Goal: Task Accomplishment & Management: Use online tool/utility

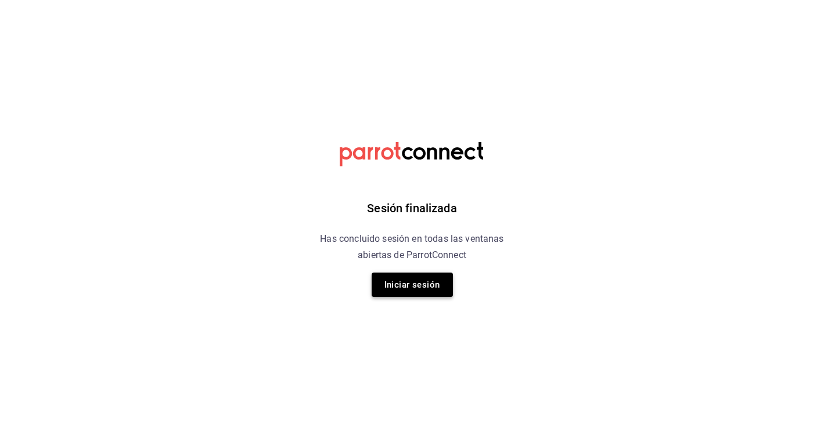
click at [407, 284] on button "Iniciar sesión" at bounding box center [411, 285] width 81 height 24
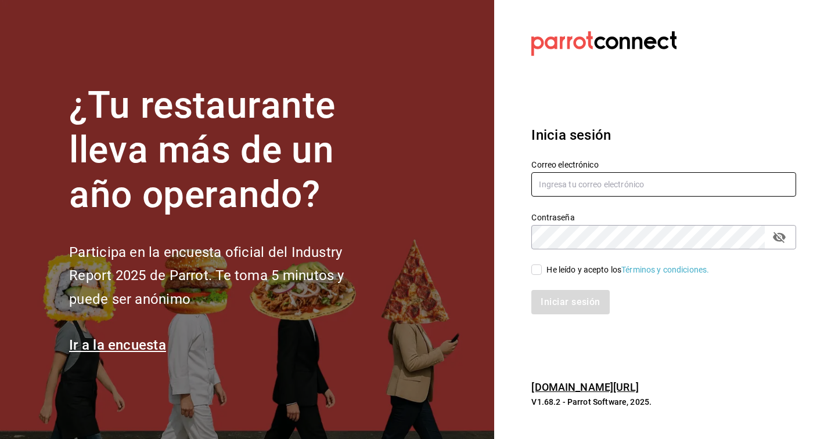
type input "[PERSON_NAME][EMAIL_ADDRESS][PERSON_NAME][DOMAIN_NAME]"
click at [538, 272] on input "He leído y acepto los Términos y condiciones." at bounding box center [536, 270] width 10 height 10
checkbox input "true"
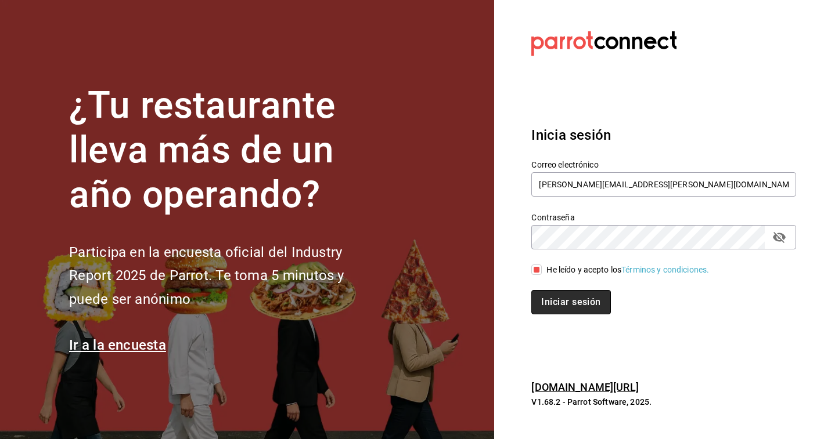
click at [552, 293] on button "Iniciar sesión" at bounding box center [570, 302] width 79 height 24
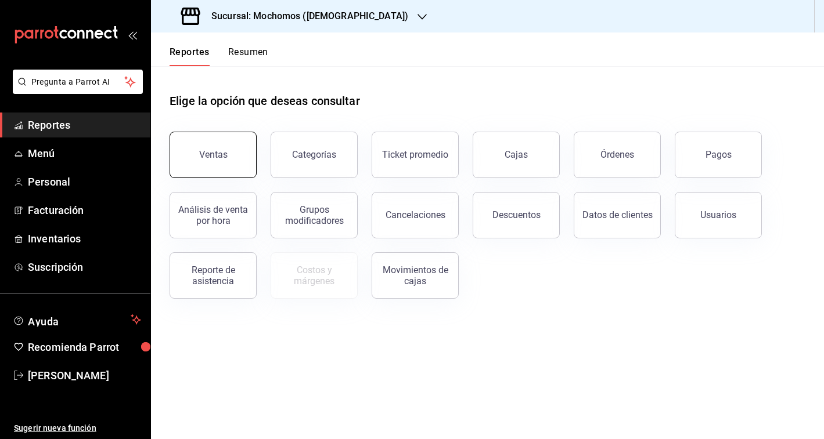
click at [217, 158] on div "Ventas" at bounding box center [213, 154] width 28 height 11
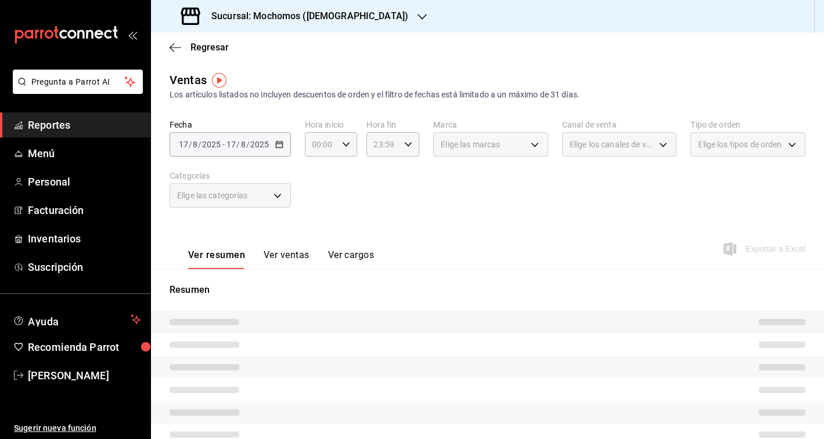
click at [417, 12] on icon "button" at bounding box center [421, 16] width 9 height 9
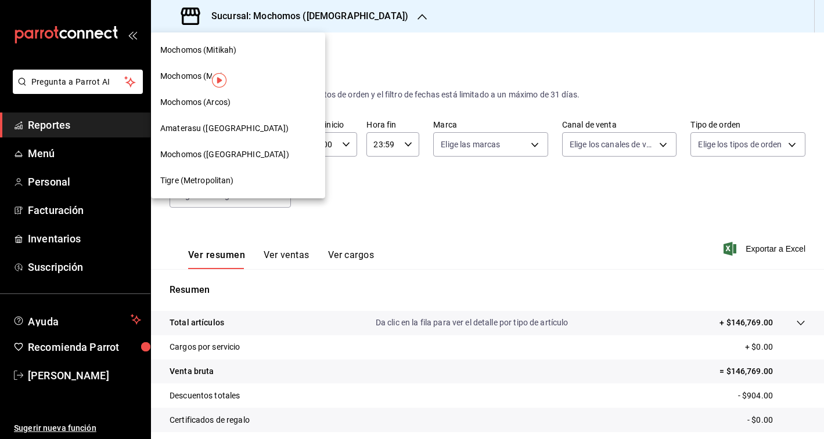
click at [212, 104] on span "Mochomos (Arcos)" at bounding box center [195, 102] width 70 height 12
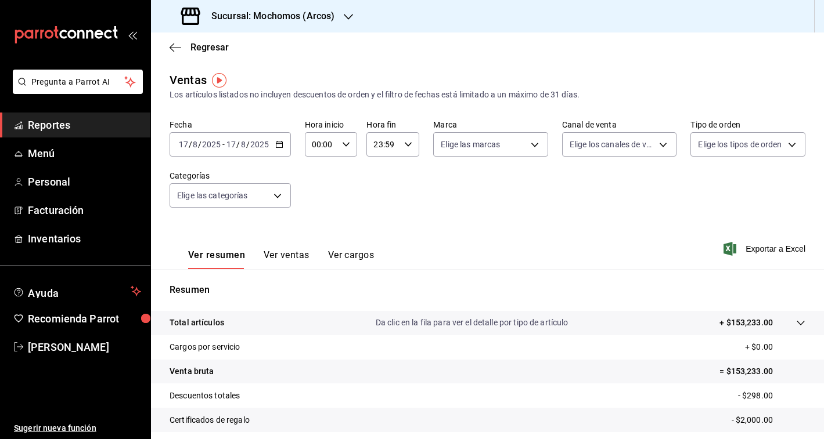
click at [282, 145] on icon "button" at bounding box center [279, 144] width 8 height 8
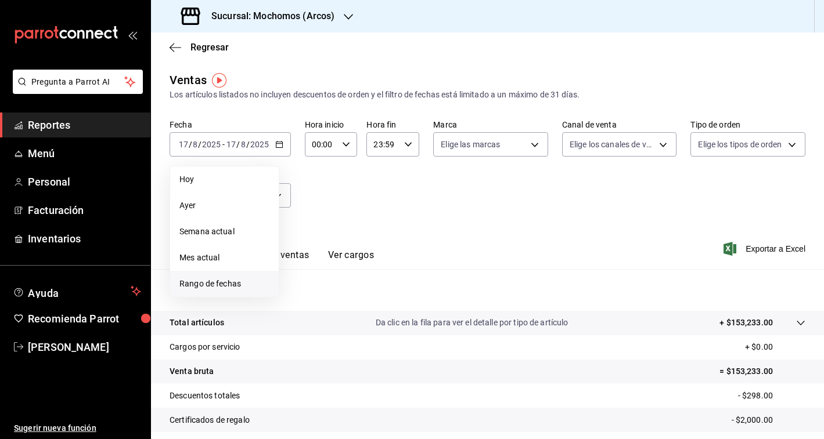
click at [203, 288] on span "Rango de fechas" at bounding box center [224, 284] width 90 height 12
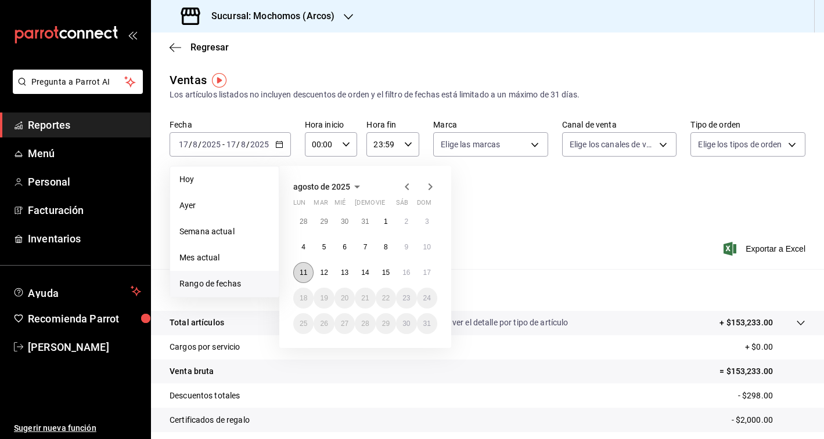
click at [302, 277] on abbr "11" at bounding box center [304, 273] width 8 height 8
click at [427, 271] on abbr "17" at bounding box center [427, 273] width 8 height 8
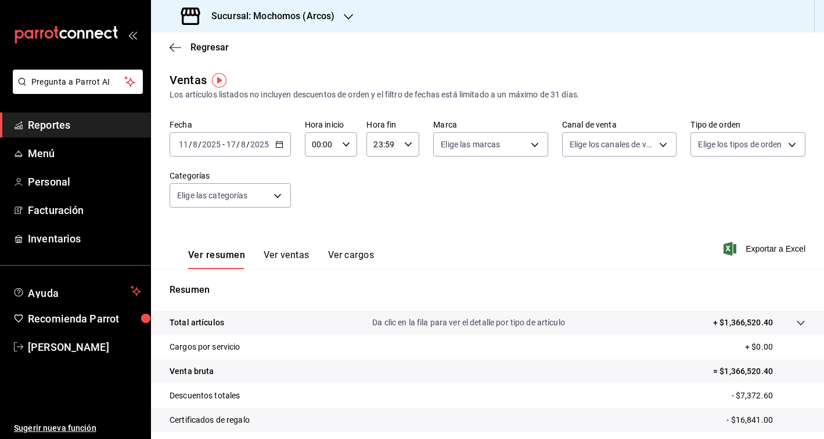
click at [306, 141] on input "00:00" at bounding box center [321, 144] width 33 height 23
click at [312, 143] on div at bounding box center [412, 219] width 824 height 439
click at [318, 151] on input "00:00" at bounding box center [321, 144] width 33 height 23
click at [323, 197] on button "05" at bounding box center [317, 189] width 22 height 23
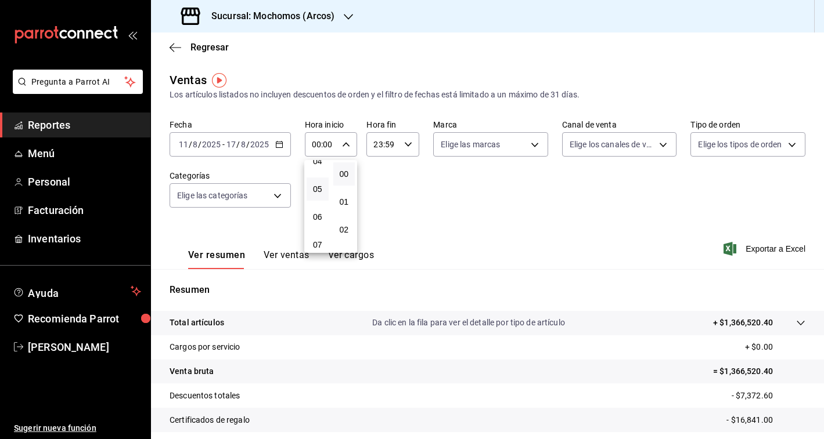
type input "05:00"
click at [651, 250] on div at bounding box center [412, 219] width 824 height 439
click at [779, 248] on span "Exportar a Excel" at bounding box center [766, 249] width 80 height 14
